Goal: Task Accomplishment & Management: Use online tool/utility

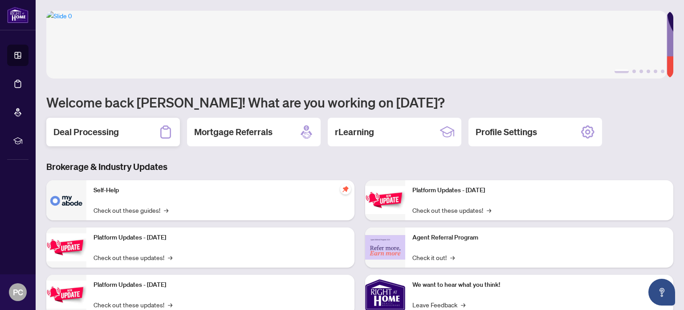
click at [116, 131] on h2 "Deal Processing" at bounding box center [86, 132] width 66 height 12
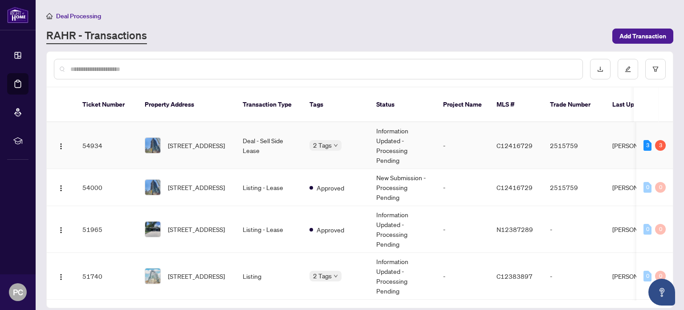
click at [598, 131] on td "2515759" at bounding box center [574, 145] width 62 height 47
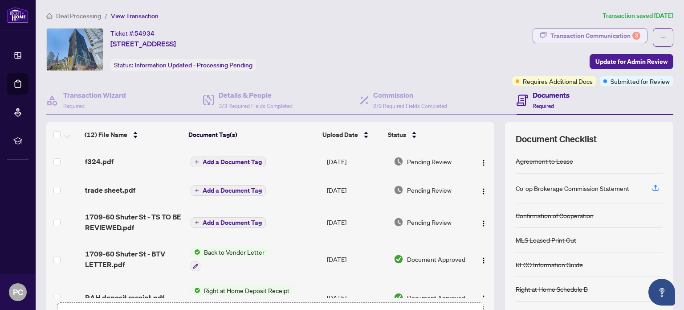
click at [606, 36] on div "Transaction Communication 3" at bounding box center [596, 36] width 90 height 14
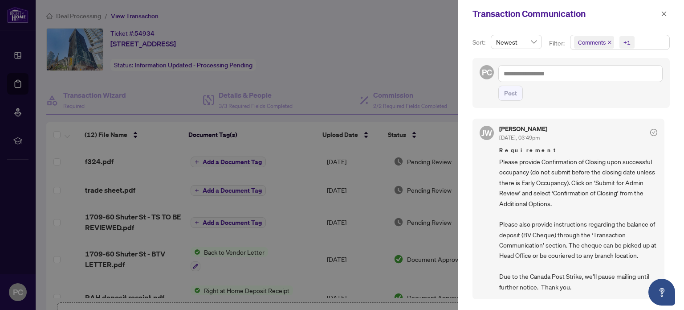
click at [414, 31] on div at bounding box center [342, 155] width 684 height 310
click at [667, 14] on icon "close" at bounding box center [664, 14] width 6 height 6
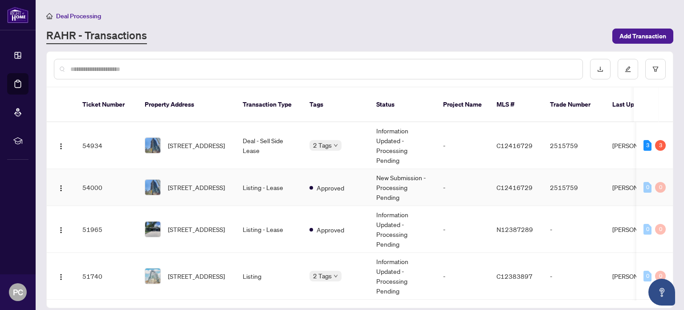
click at [612, 174] on td "[PERSON_NAME]" at bounding box center [639, 187] width 67 height 37
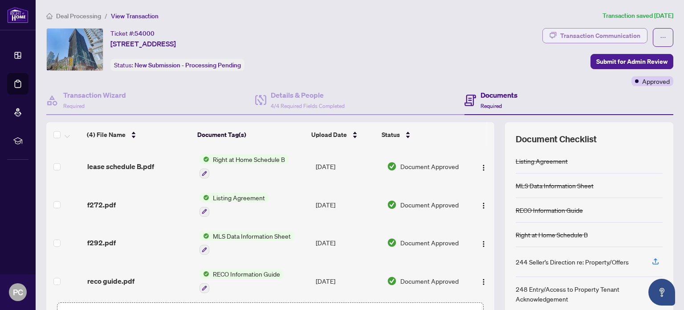
click at [608, 41] on div "Transaction Communication" at bounding box center [601, 36] width 80 height 14
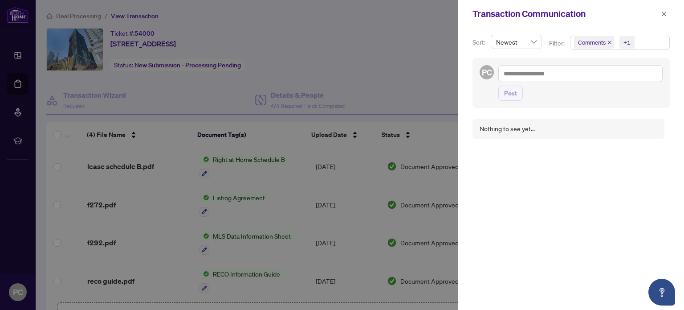
drag, startPoint x: 662, startPoint y: 14, endPoint x: 602, endPoint y: 15, distance: 59.7
click at [655, 14] on div "Transaction Communication" at bounding box center [572, 14] width 226 height 28
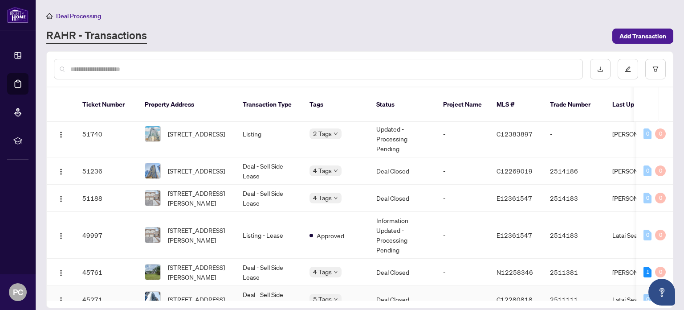
scroll to position [223, 0]
